Goal: Transaction & Acquisition: Subscribe to service/newsletter

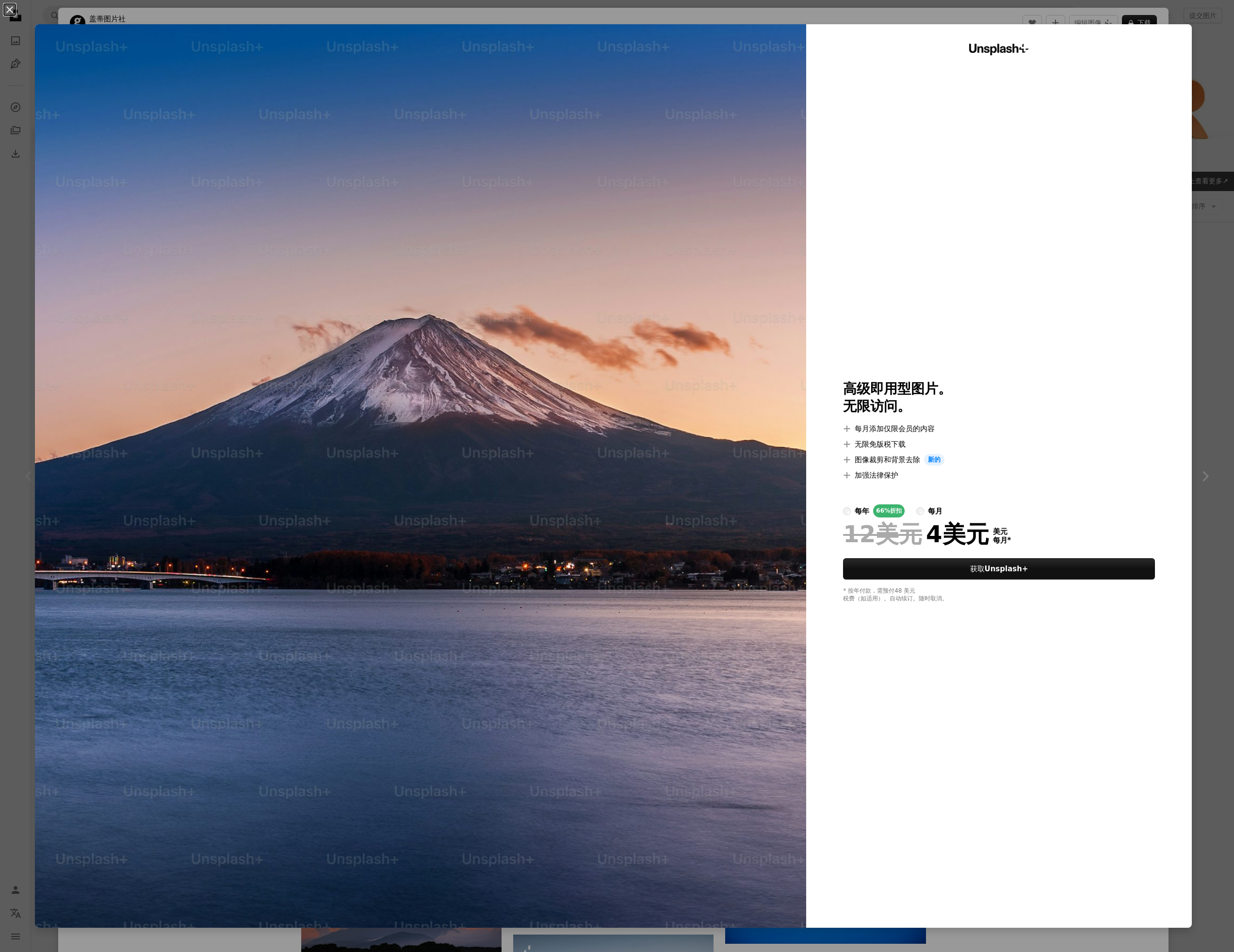
drag, startPoint x: 1214, startPoint y: 89, endPoint x: 1224, endPoint y: 270, distance: 181.3
click at [1214, 89] on div "An X shape Unsplash+ 高级即用型图片。 无限访问。 A plus sign 每月添加仅限会员的内容 A plus sign 无限免版税下载…" at bounding box center [617, 476] width 1234 height 952
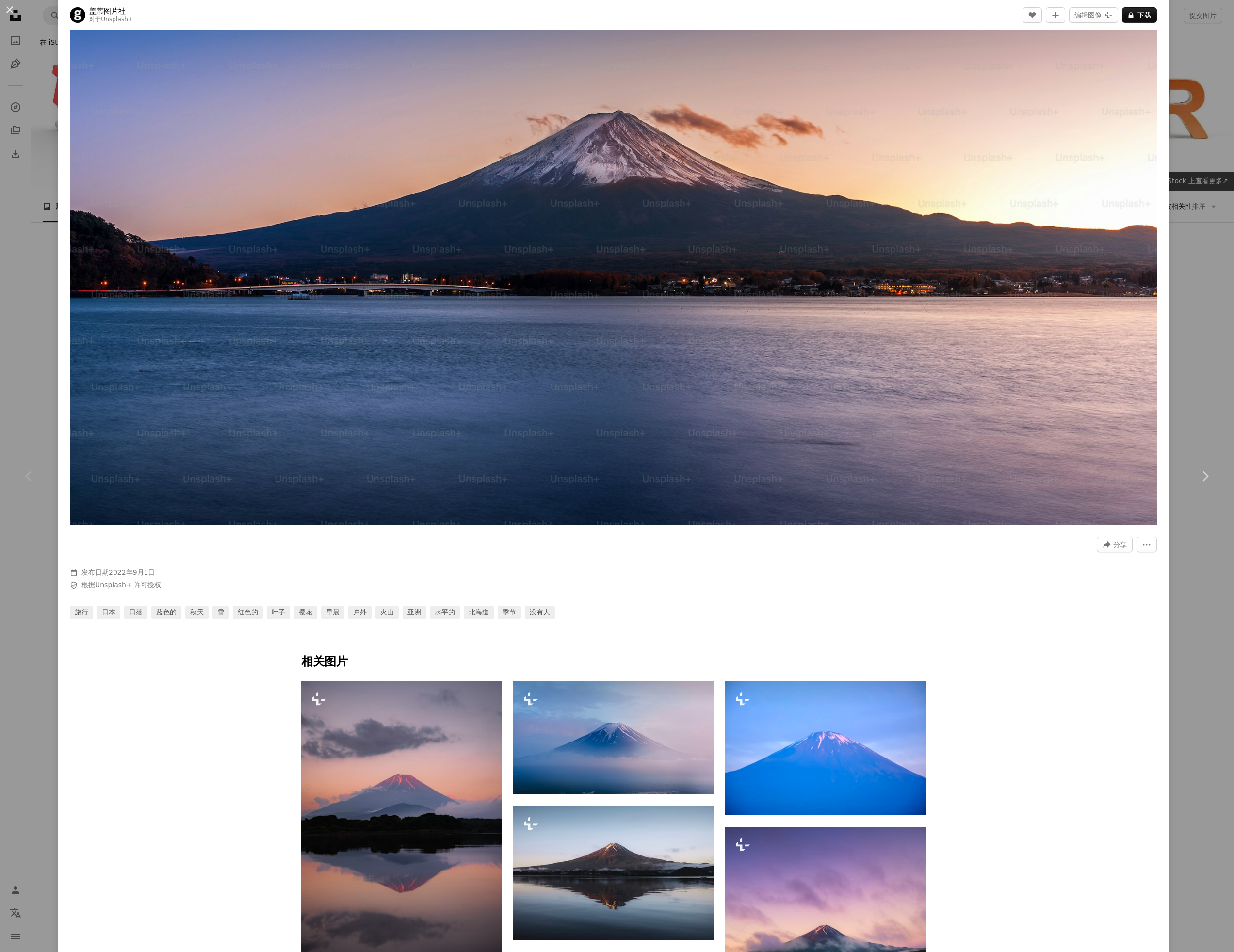
scroll to position [286, 0]
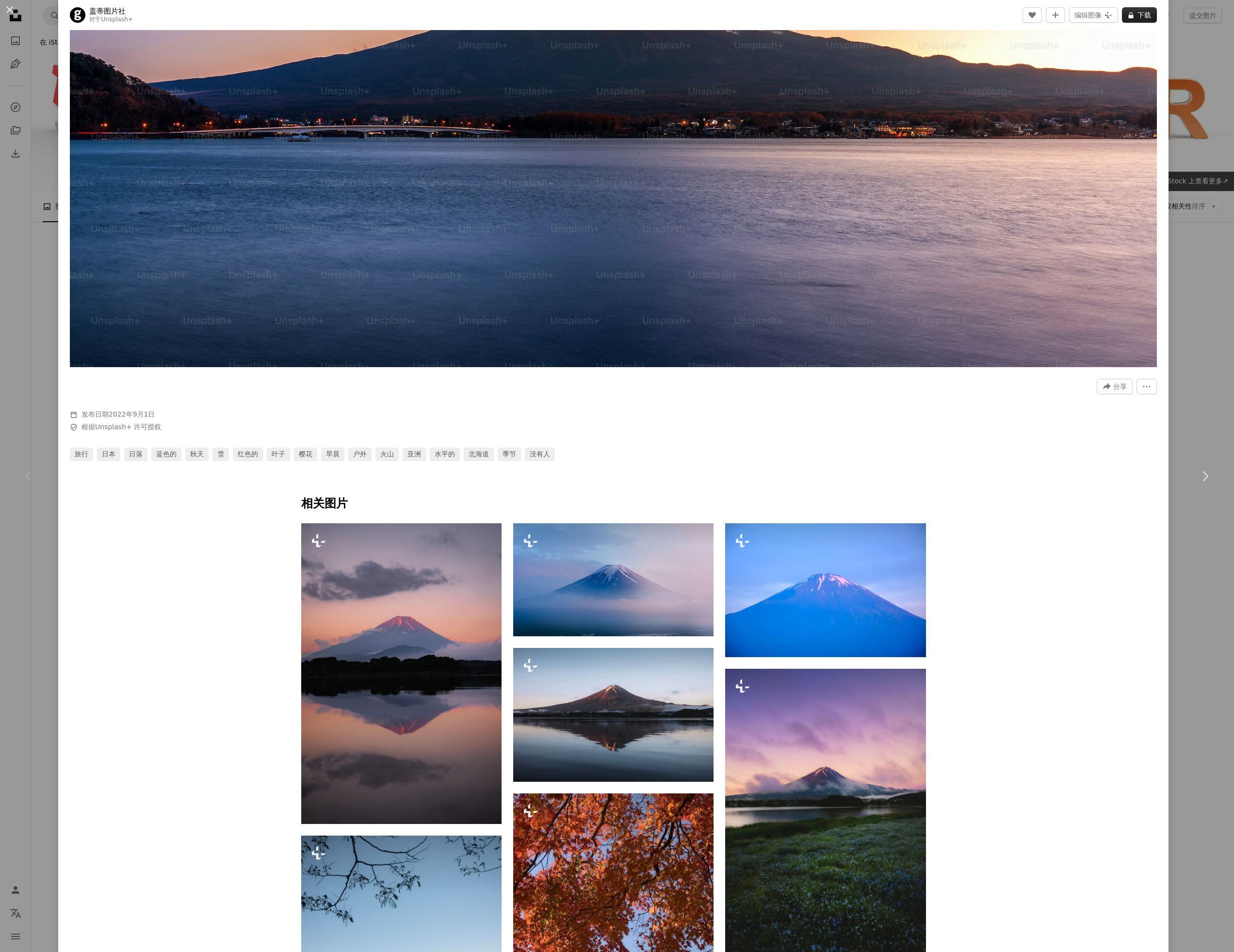
click at [1135, 13] on icon "A lock" at bounding box center [1131, 15] width 8 height 8
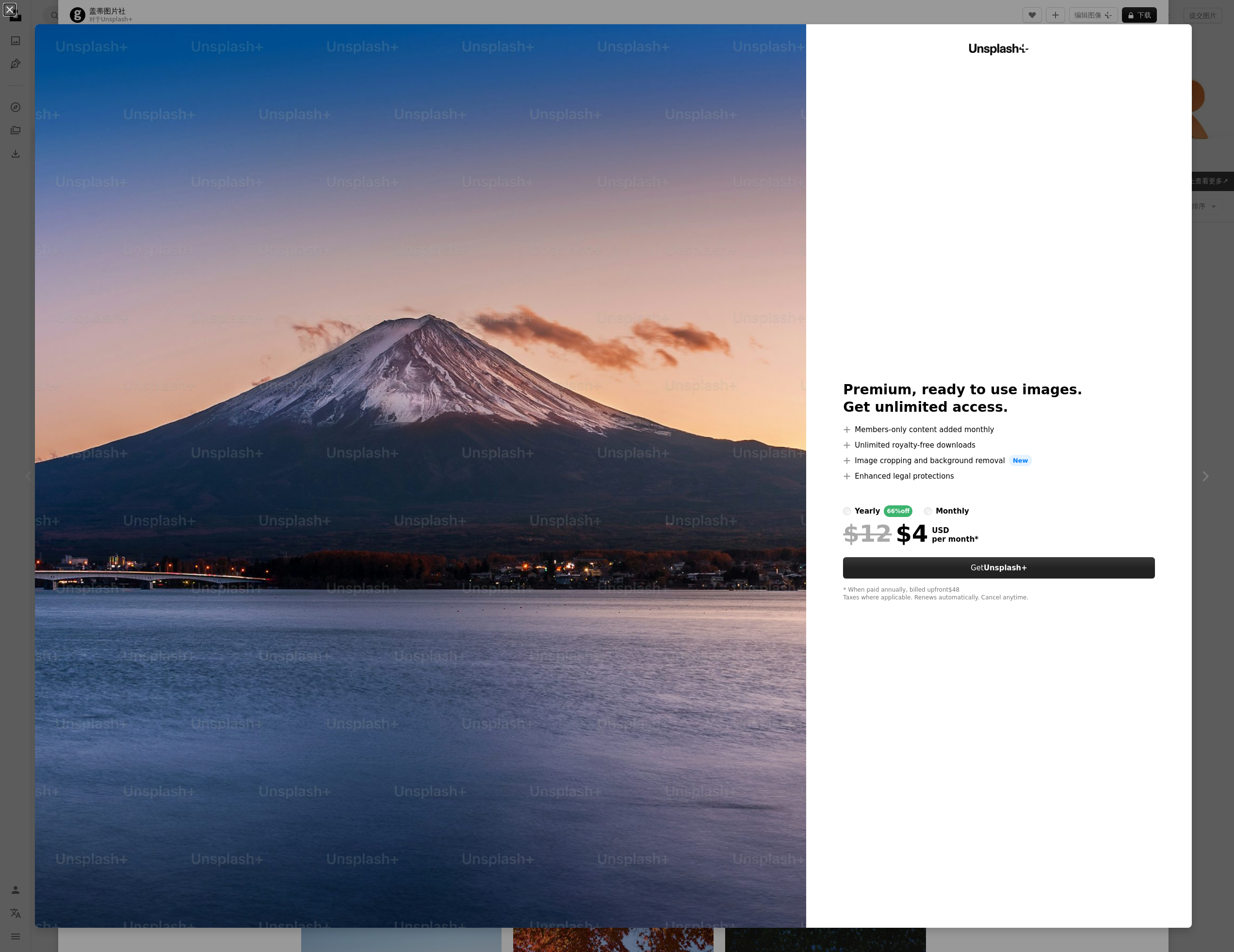
click at [1036, 564] on button "Get Unsplash+" at bounding box center [998, 568] width 311 height 21
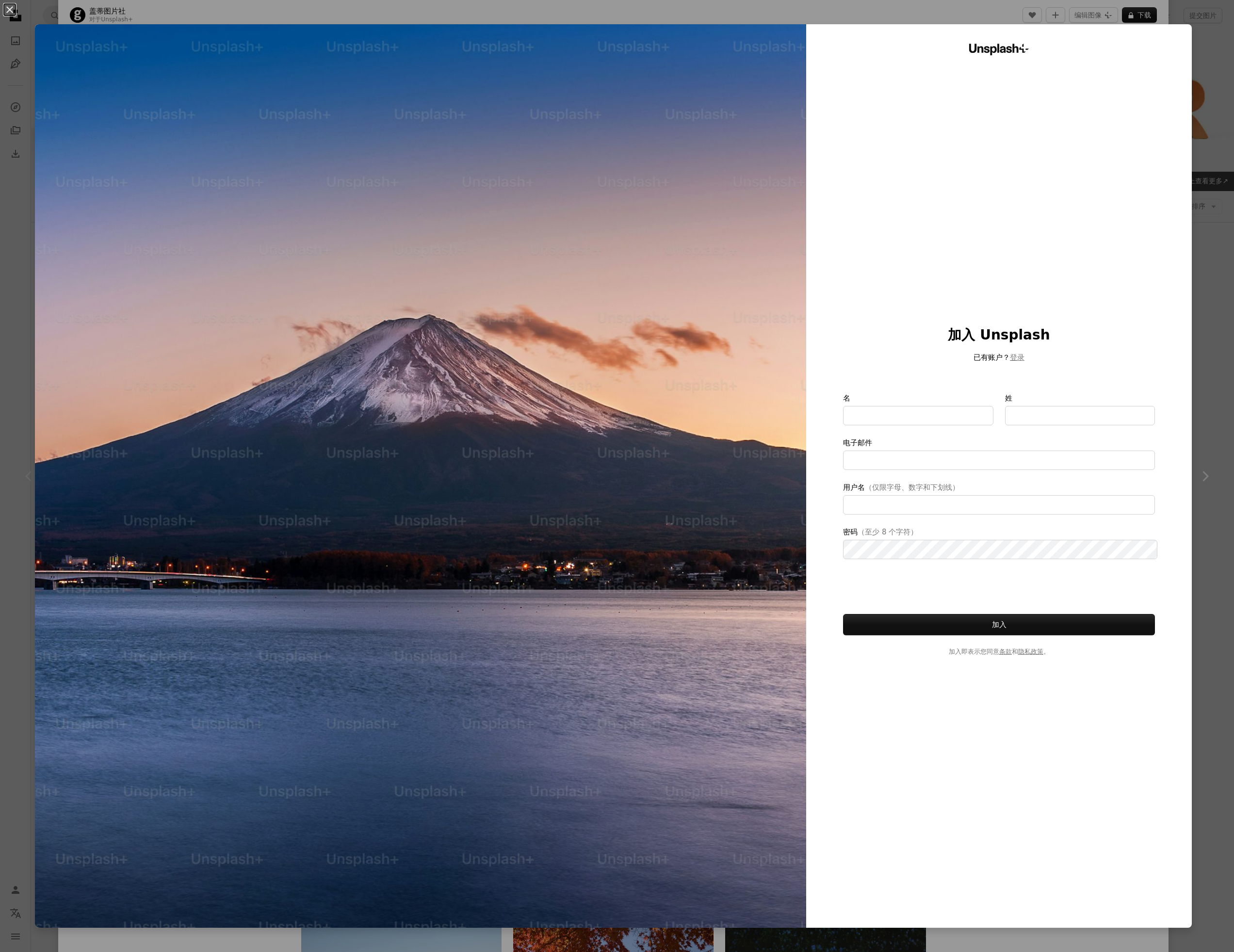
click at [1226, 348] on div "An X shape Unsplash+ 加入 Unsplash 已有账户？ 登录 名 姓 电子邮件 用户名 （仅限字母、数字和下划线） 密码 （至少 8 个…" at bounding box center [617, 476] width 1234 height 952
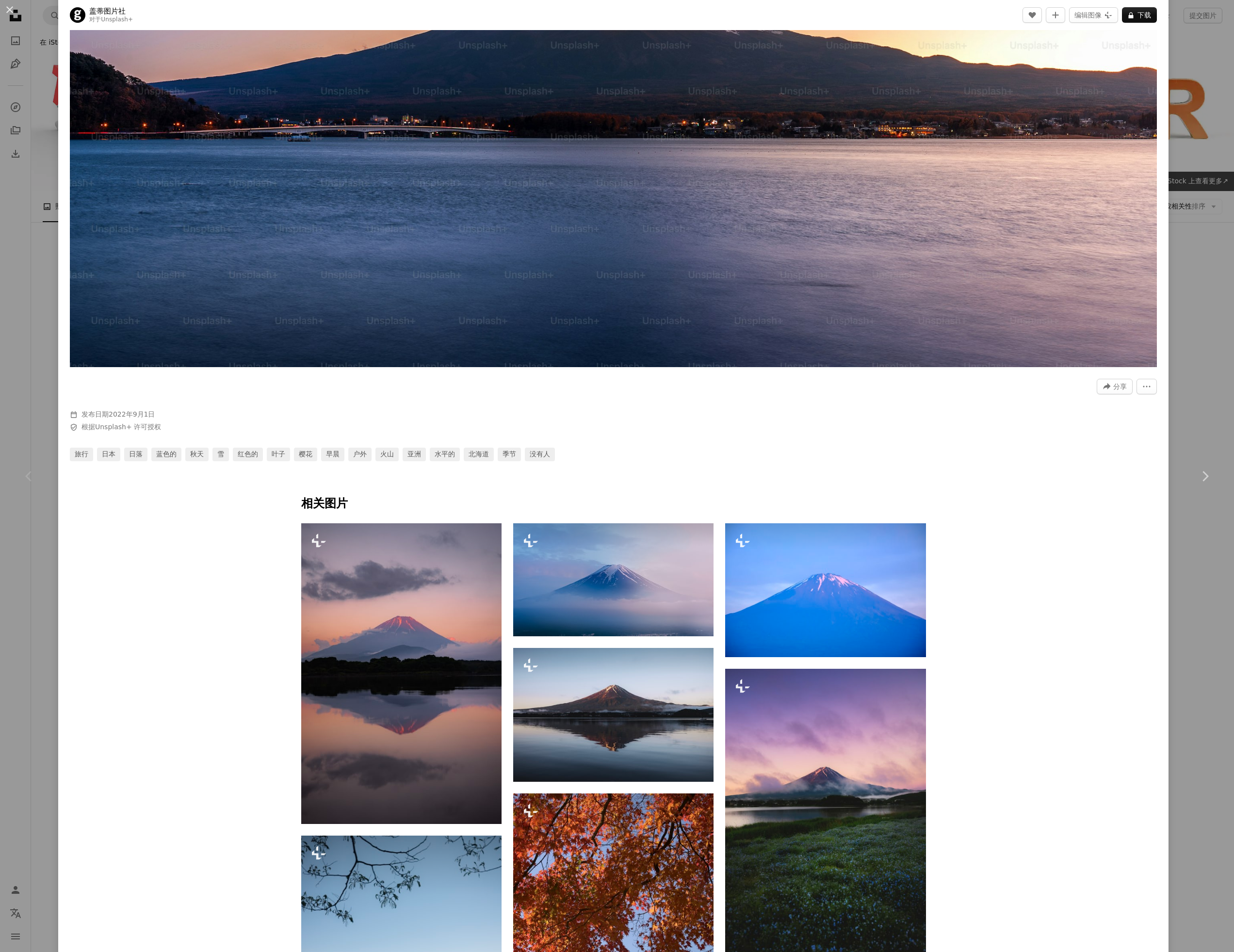
click at [1203, 87] on div "An X shape Chevron left Chevron right 盖蒂图片社 对于 Unsplash+ A heart A plus sign 编辑…" at bounding box center [617, 476] width 1234 height 952
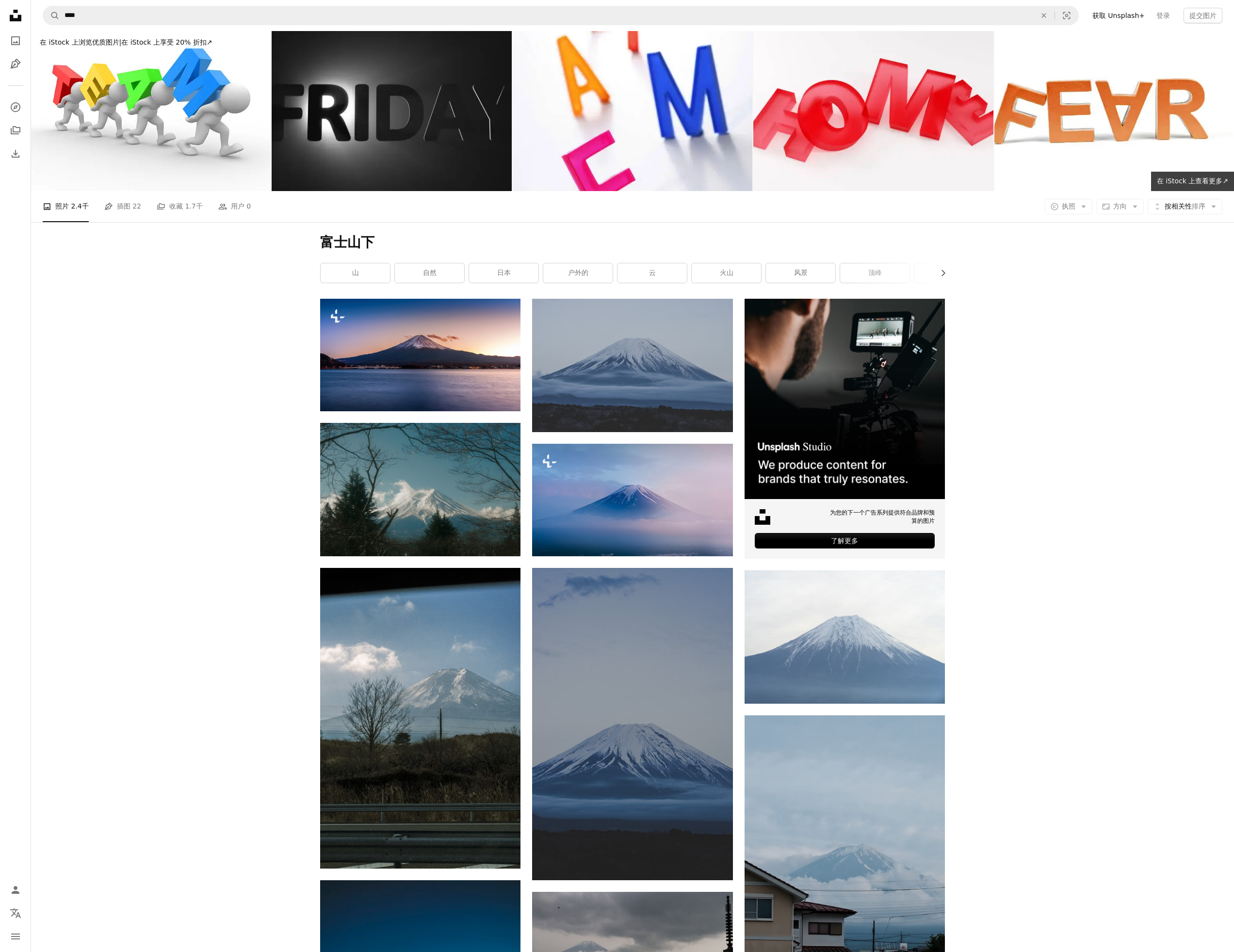
click at [20, 17] on icon at bounding box center [15, 15] width 11 height 11
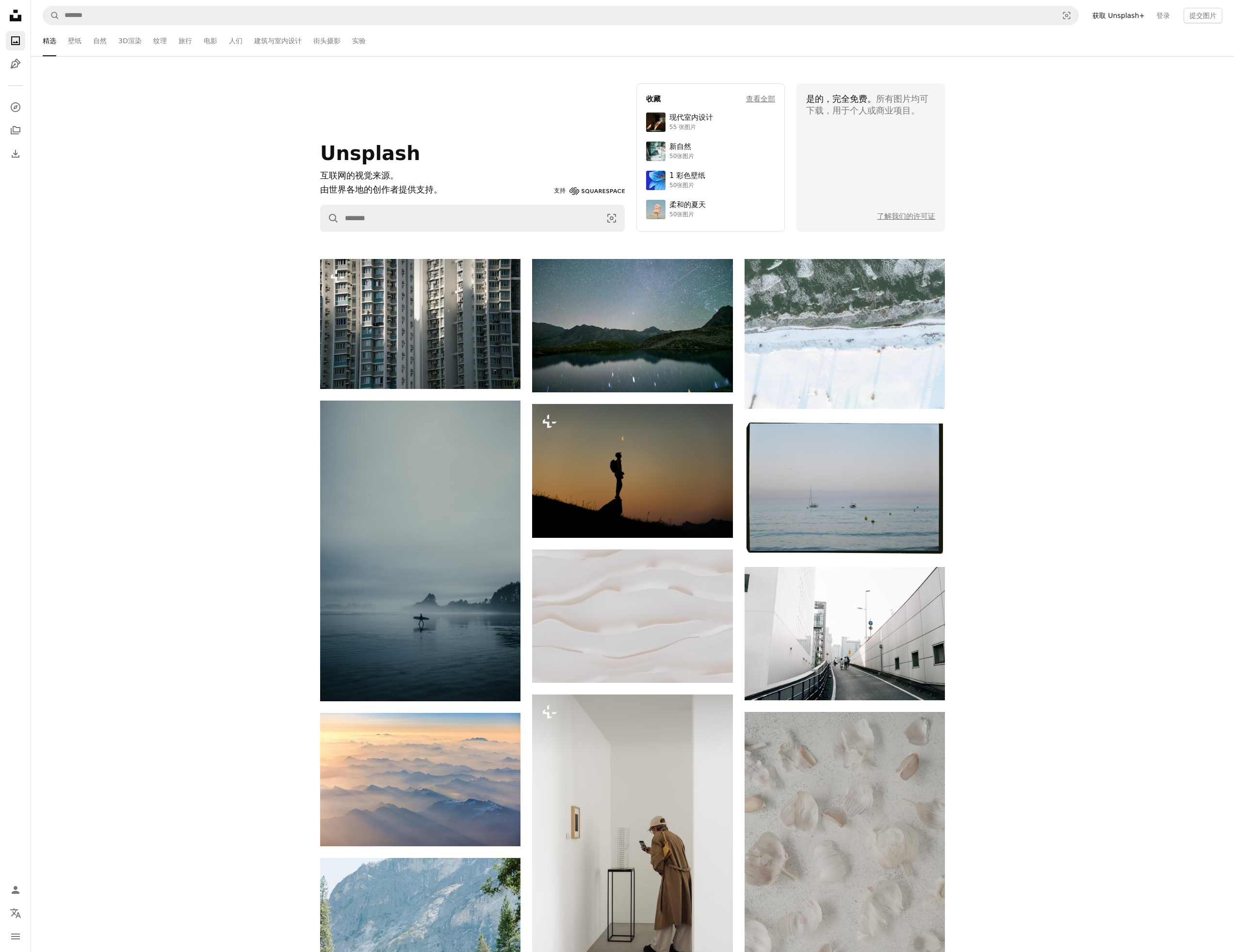
drag, startPoint x: 968, startPoint y: 92, endPoint x: 942, endPoint y: 105, distance: 29.1
click at [968, 92] on div "Unsplash 互联网的视觉来源。 由世界各地的创作者提供支持。 支持 Squarespace A magnifying glass Visual sear…" at bounding box center [633, 158] width 1203 height 148
drag, startPoint x: 996, startPoint y: 112, endPoint x: 982, endPoint y: 115, distance: 14.3
click at [996, 112] on div "Unsplash 互联网的视觉来源。 由世界各地的创作者提供支持。 支持 Squarespace A magnifying glass Visual sear…" at bounding box center [633, 158] width 1203 height 148
drag, startPoint x: 110, startPoint y: 40, endPoint x: 102, endPoint y: 40, distance: 8.0
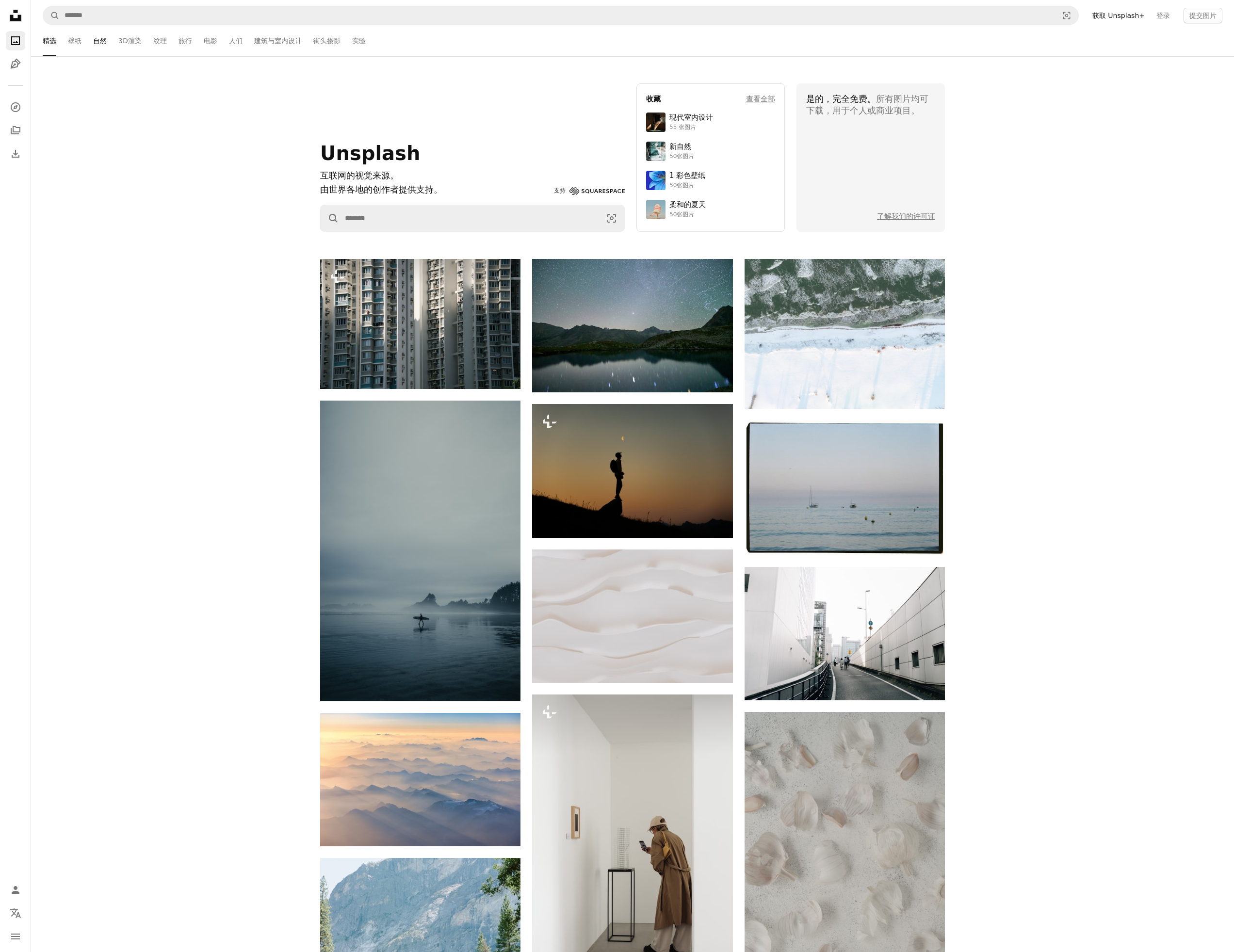
click at [110, 40] on ul "精选 壁纸 自然 3D渲染 纹理 旅行 电影 人们 建筑与室内设计 街头摄影 实验" at bounding box center [645, 40] width 1154 height 31
click at [102, 40] on font "自然" at bounding box center [100, 41] width 14 height 8
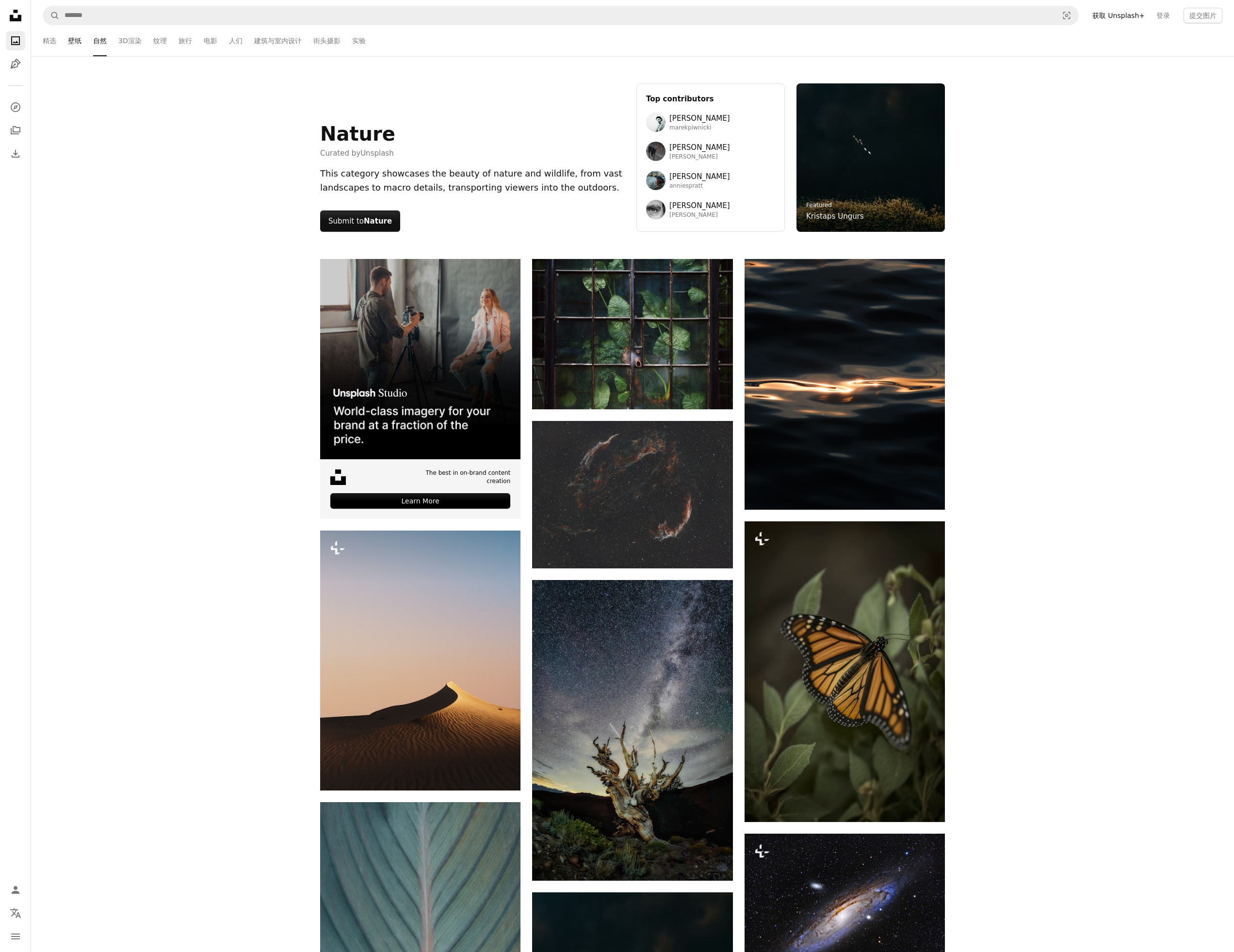
click at [73, 42] on font "壁纸" at bounding box center [75, 41] width 14 height 8
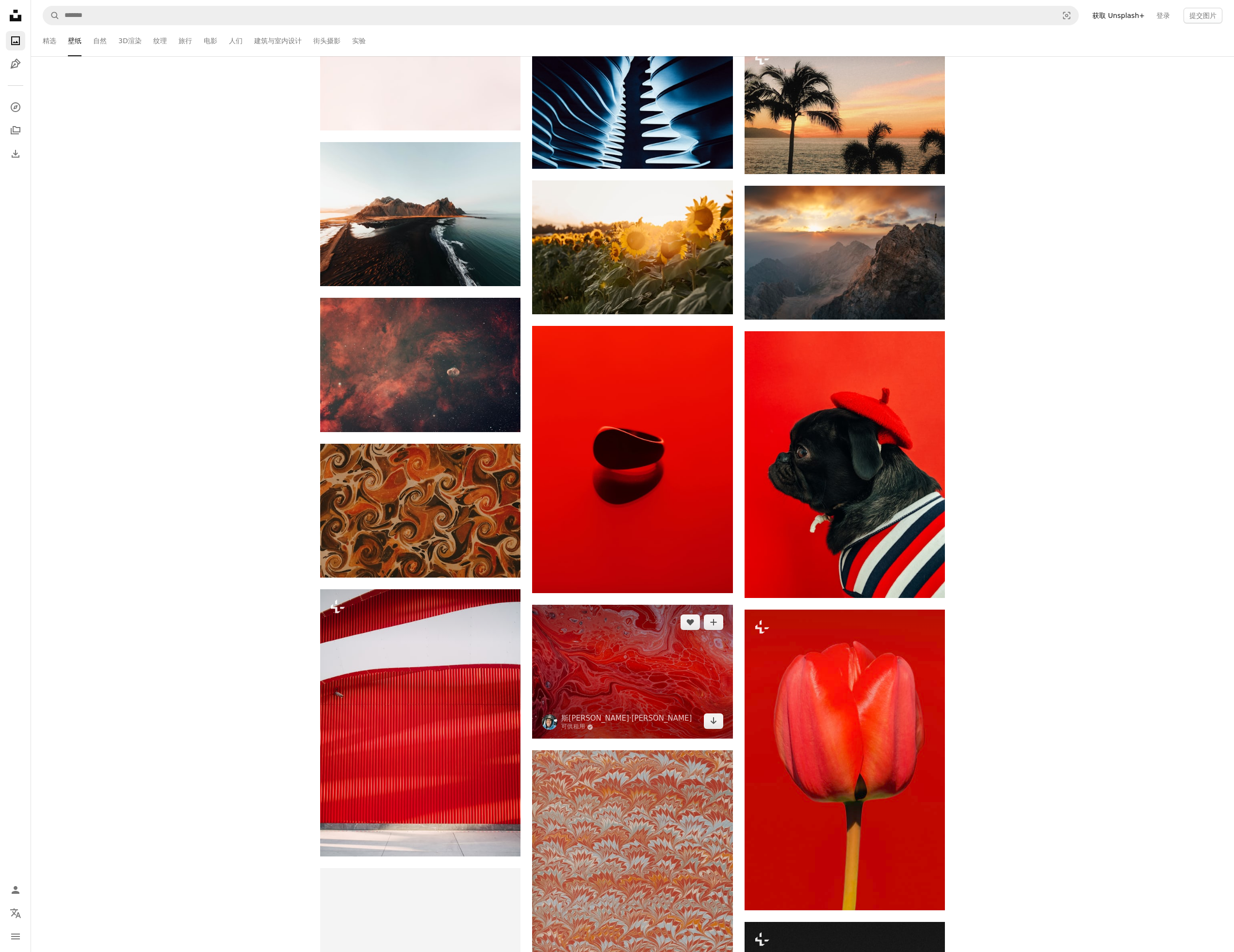
scroll to position [1709, 0]
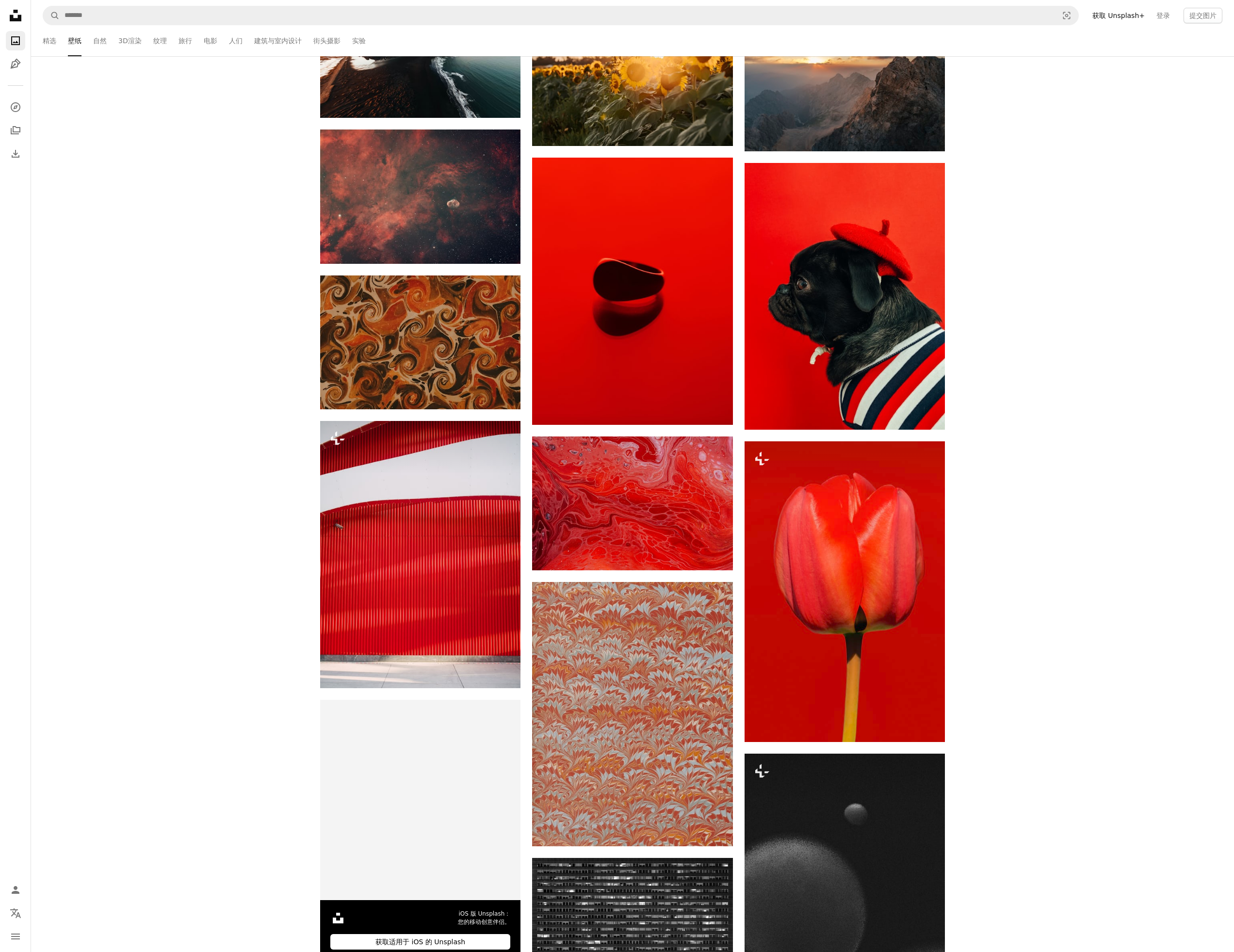
click at [15, 17] on icon "Unsplash logo Unsplash Home" at bounding box center [16, 16] width 20 height 20
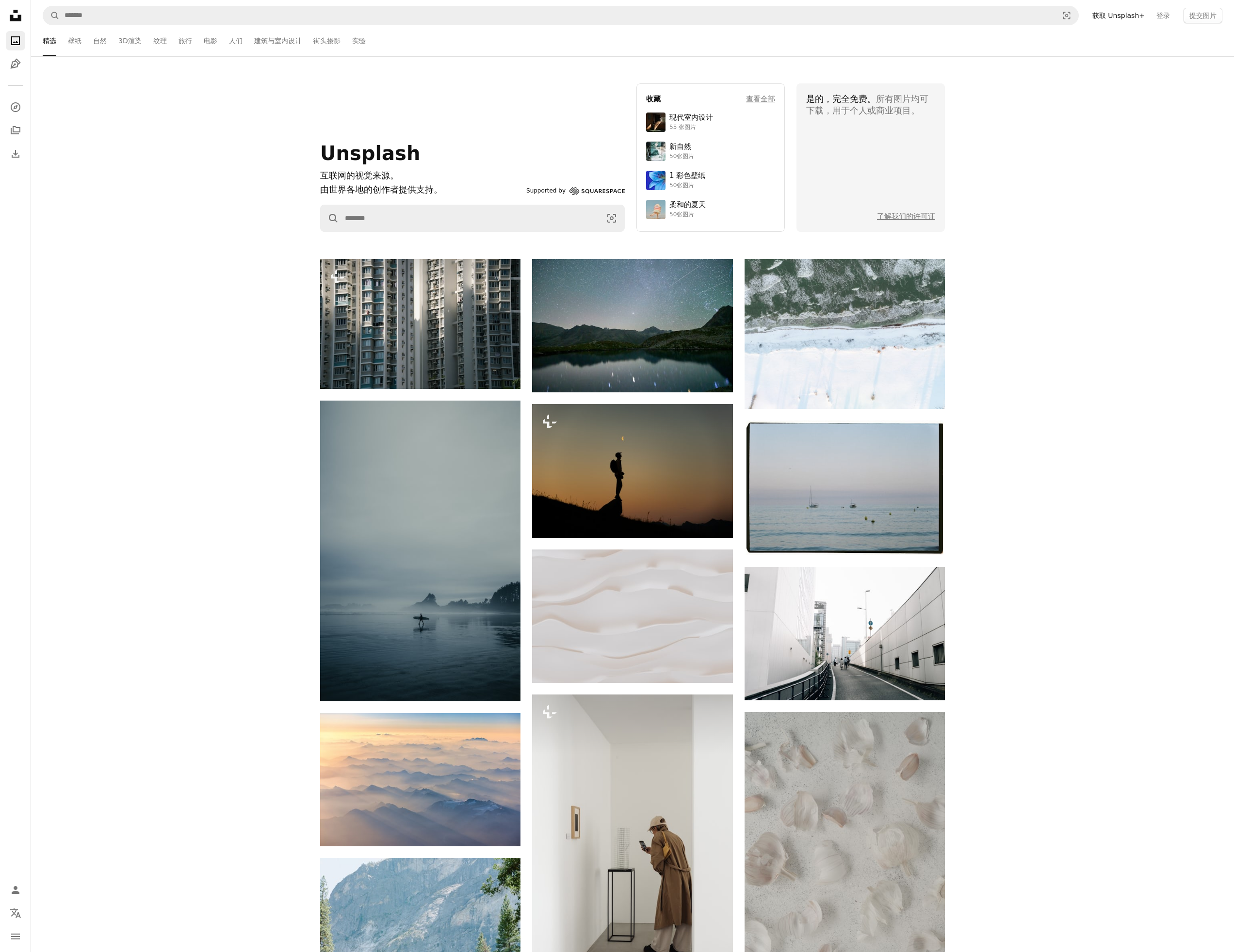
click at [12, 17] on icon at bounding box center [15, 15] width 11 height 11
click at [1041, 161] on div "Unsplash 互联网的视觉来源。 由世界各地的创作者提供支持。 支持 Squarespace A magnifying glass Visual sear…" at bounding box center [633, 158] width 1203 height 148
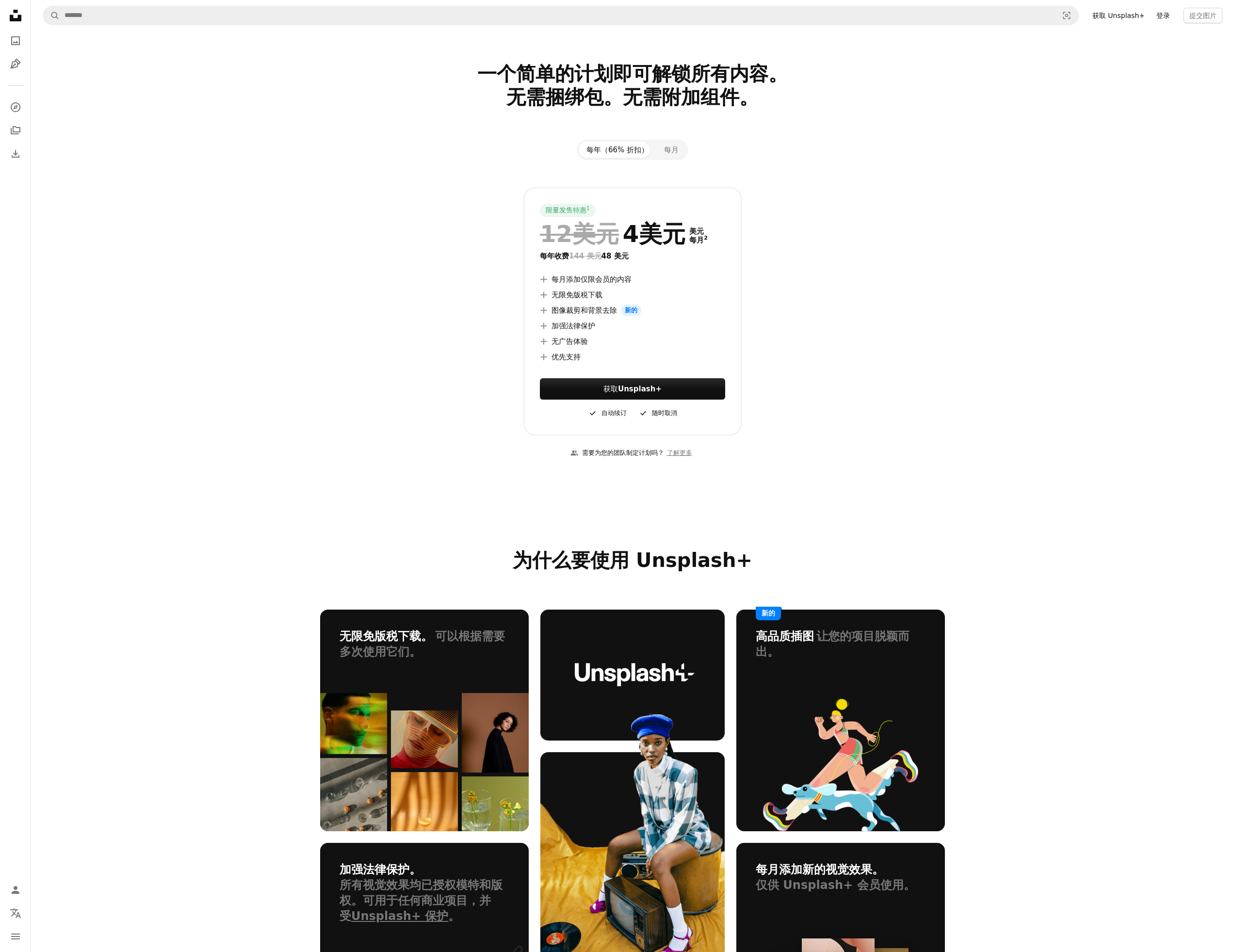
click at [1164, 17] on font "登录" at bounding box center [1164, 15] width 14 height 8
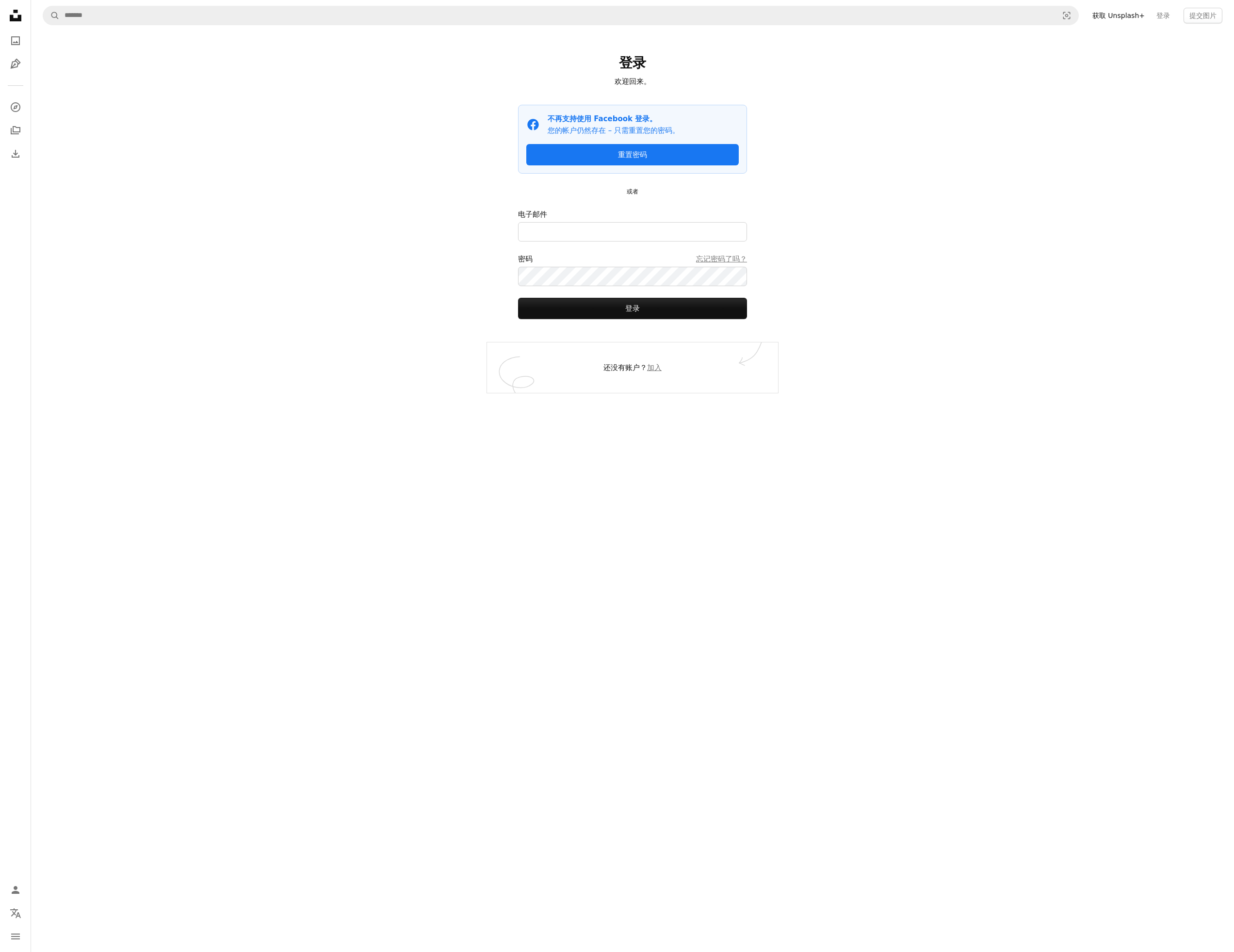
click at [638, 197] on div "登录 欢迎回来。 Facebook icon 不再支持使用 Facebook 登录。 您的帐户仍然存在 – 只需重置您的密码。 重置密码 或者 电子邮件 密码…" at bounding box center [633, 186] width 291 height 311
click at [572, 237] on input "电子邮件" at bounding box center [633, 232] width 229 height 20
click at [652, 367] on font "加入" at bounding box center [654, 368] width 14 height 9
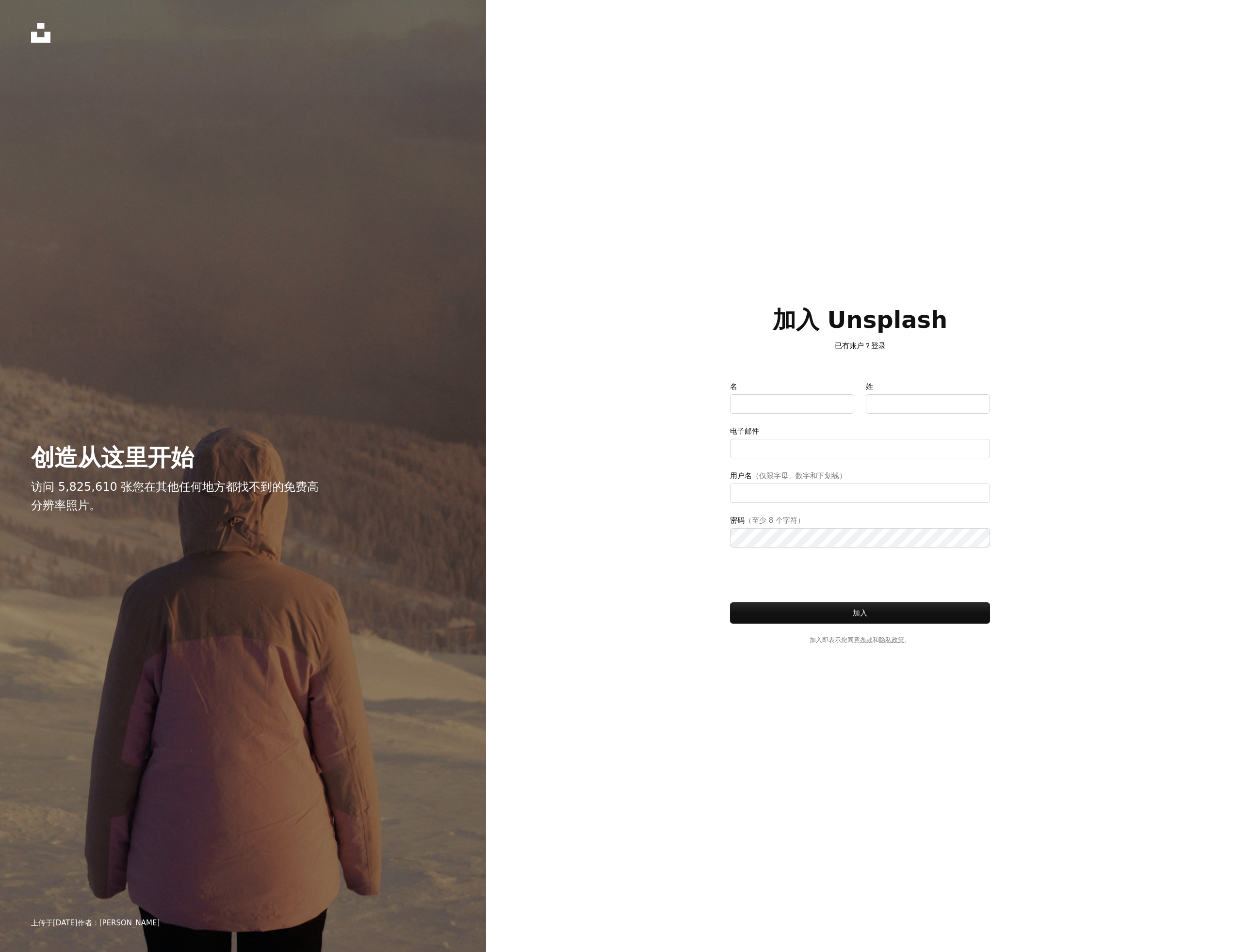
click at [876, 345] on font "登录" at bounding box center [878, 346] width 14 height 9
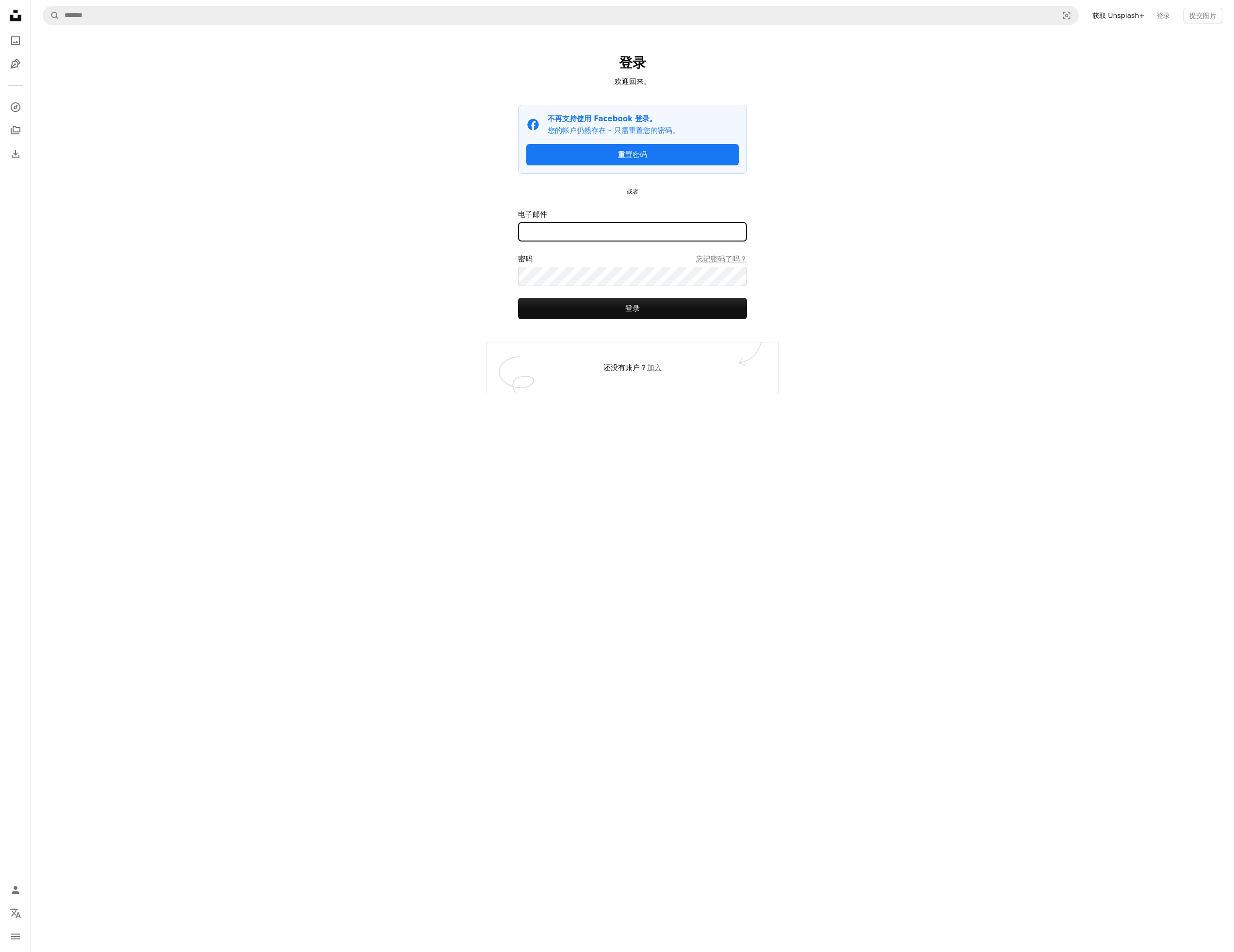
click at [580, 233] on input "电子邮件" at bounding box center [633, 232] width 229 height 20
type input "**********"
click at [518, 298] on button "登录" at bounding box center [633, 308] width 229 height 21
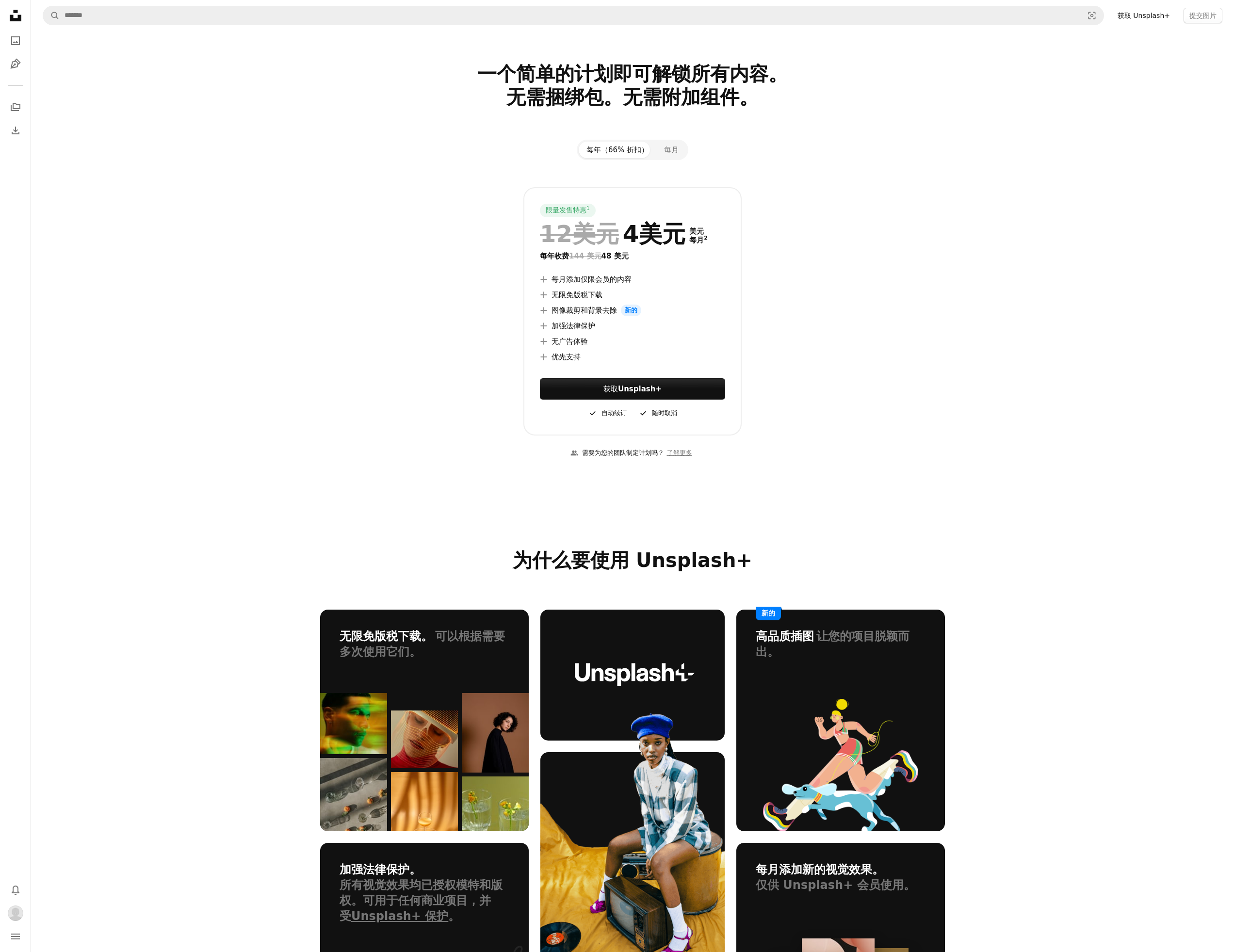
click at [9, 12] on icon "Unsplash logo Unsplash Home" at bounding box center [16, 16] width 20 height 20
